Goal: Information Seeking & Learning: Learn about a topic

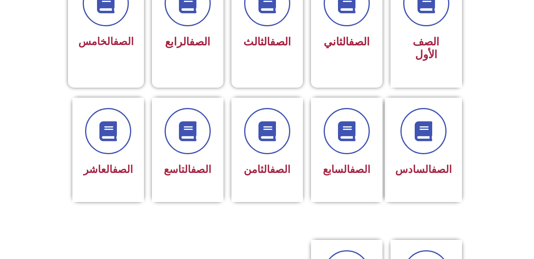
scroll to position [255, 0]
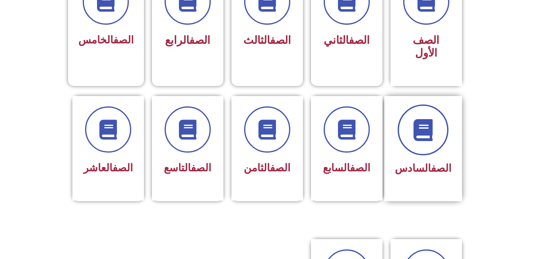
click at [439, 126] on span at bounding box center [423, 129] width 51 height 51
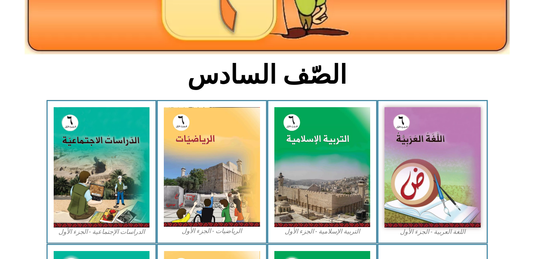
scroll to position [177, 0]
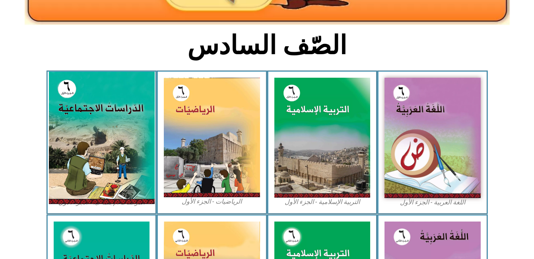
click at [111, 126] on img at bounding box center [102, 138] width 106 height 132
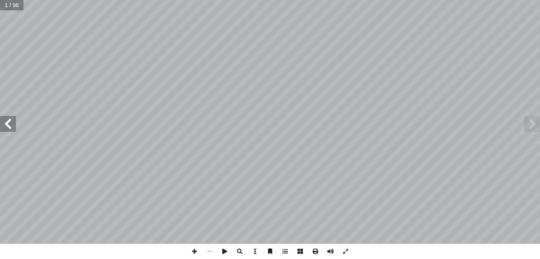
click at [12, 120] on span at bounding box center [8, 124] width 16 height 16
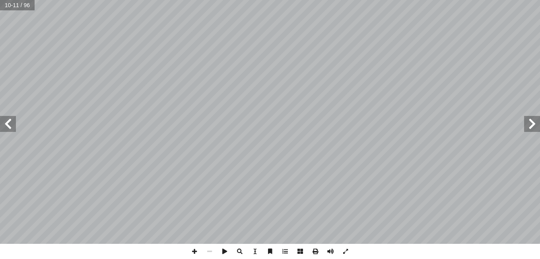
click at [6, 131] on span at bounding box center [8, 124] width 16 height 16
click at [201, 250] on span at bounding box center [194, 251] width 15 height 15
click at [10, 123] on span at bounding box center [8, 124] width 16 height 16
click at [534, 125] on span at bounding box center [532, 124] width 16 height 16
click at [5, 122] on span at bounding box center [8, 124] width 16 height 16
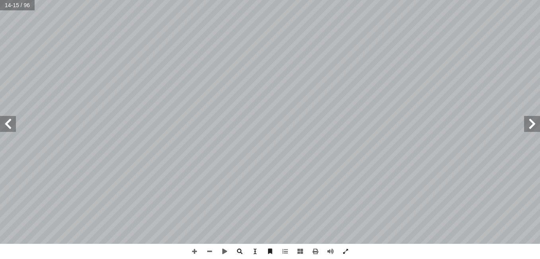
click at [11, 123] on span at bounding box center [8, 124] width 16 height 16
click at [192, 253] on span at bounding box center [194, 251] width 15 height 15
click at [210, 249] on span at bounding box center [209, 251] width 15 height 15
